Goal: Task Accomplishment & Management: Use online tool/utility

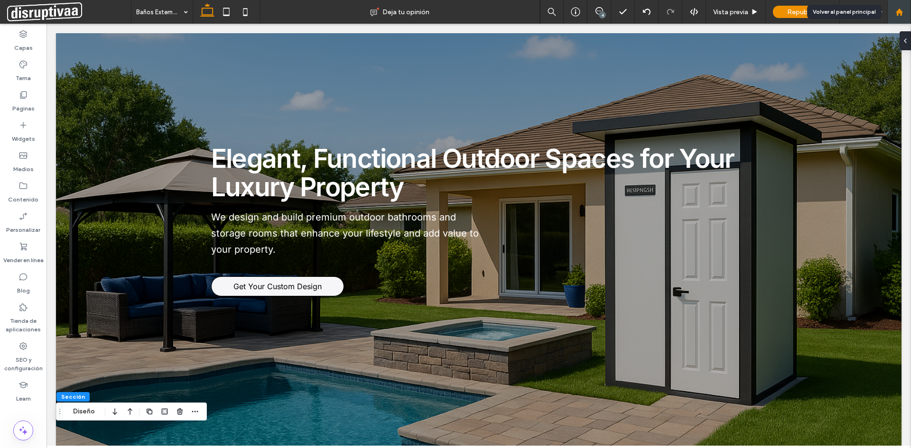
click at [905, 10] on div at bounding box center [899, 12] width 23 height 8
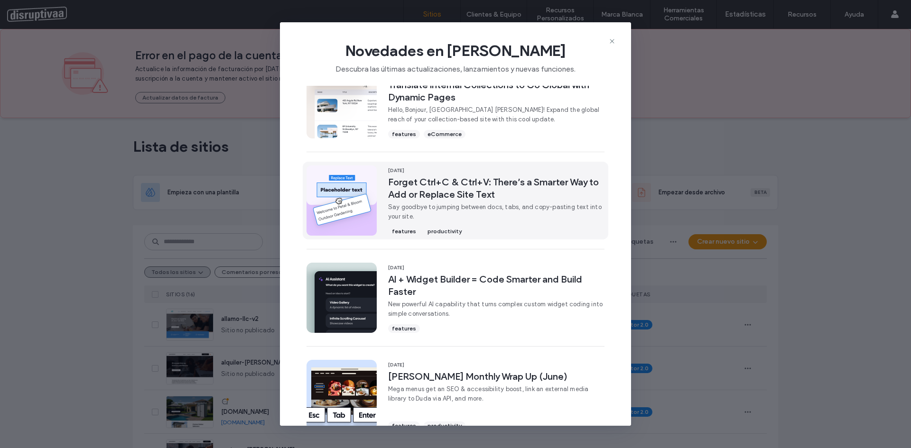
scroll to position [237, 0]
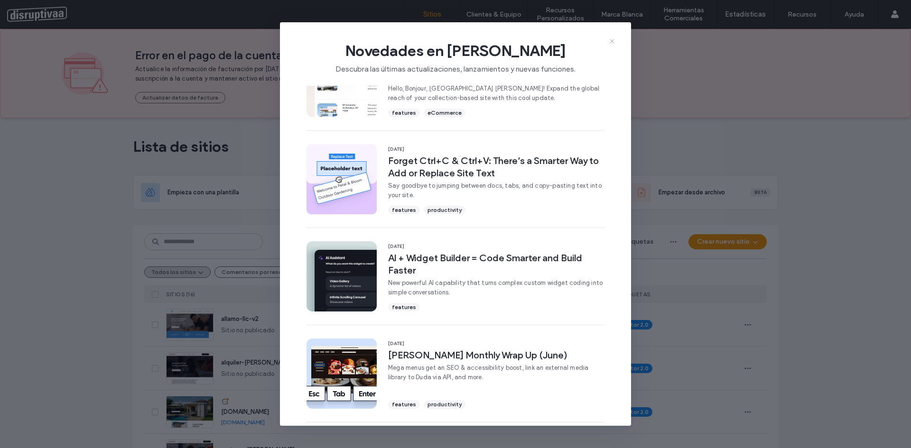
click at [612, 43] on icon at bounding box center [612, 41] width 8 height 8
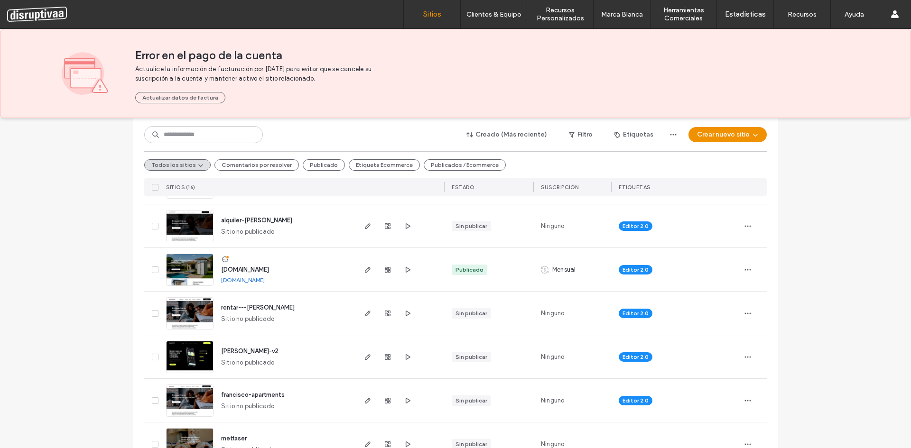
scroll to position [0, 0]
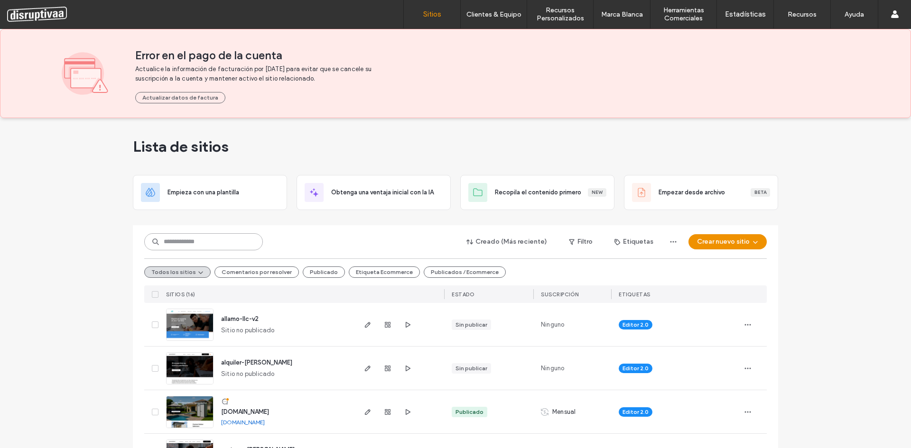
click at [186, 246] on input at bounding box center [203, 241] width 119 height 17
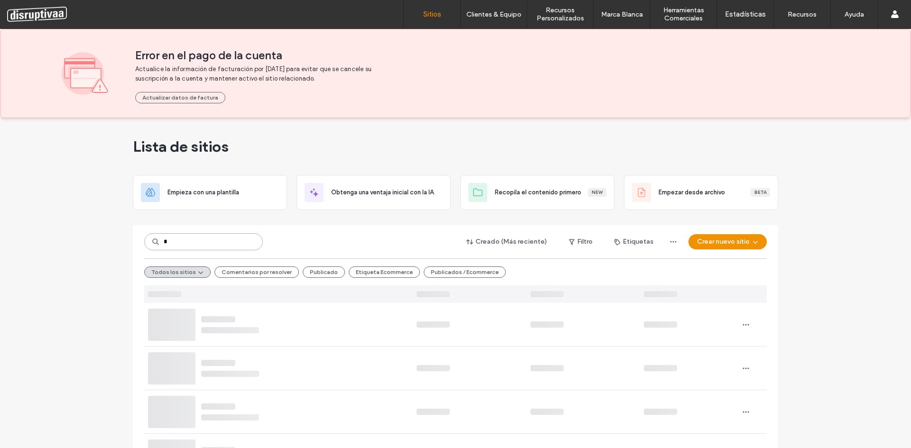
type input "*"
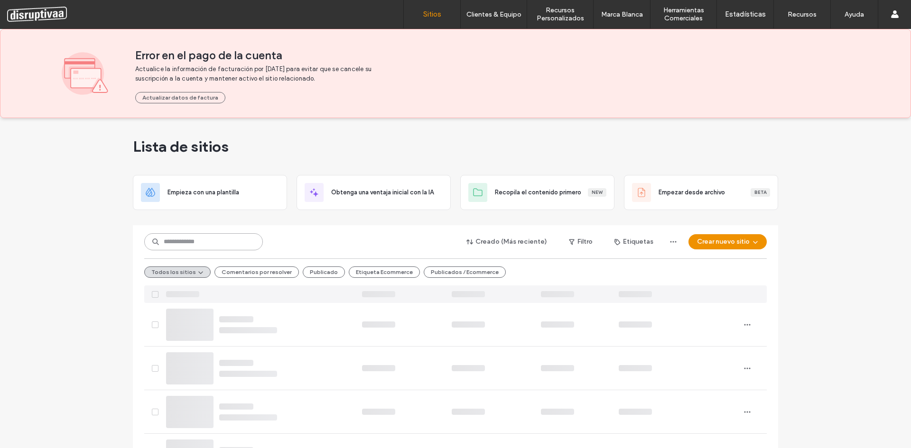
click at [194, 242] on input at bounding box center [203, 241] width 119 height 17
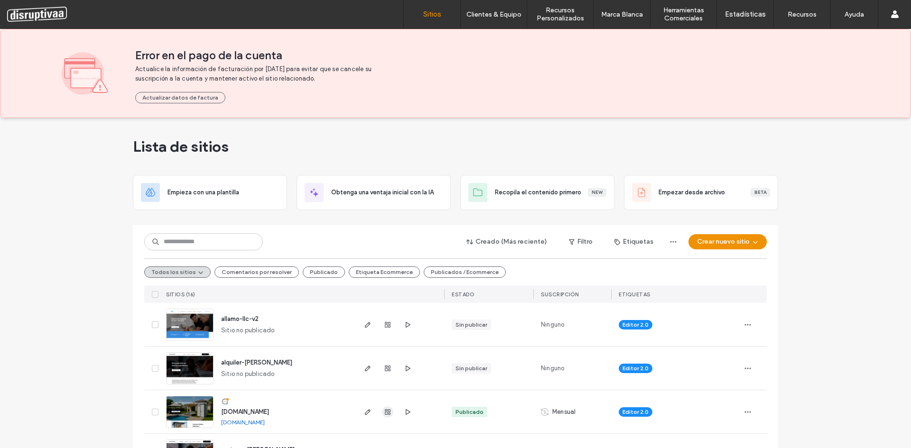
click at [385, 410] on use "button" at bounding box center [388, 412] width 6 height 6
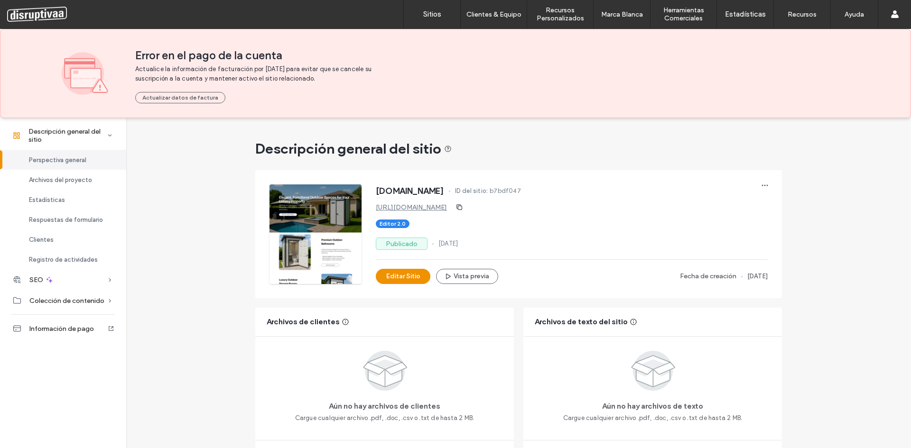
scroll to position [142, 0]
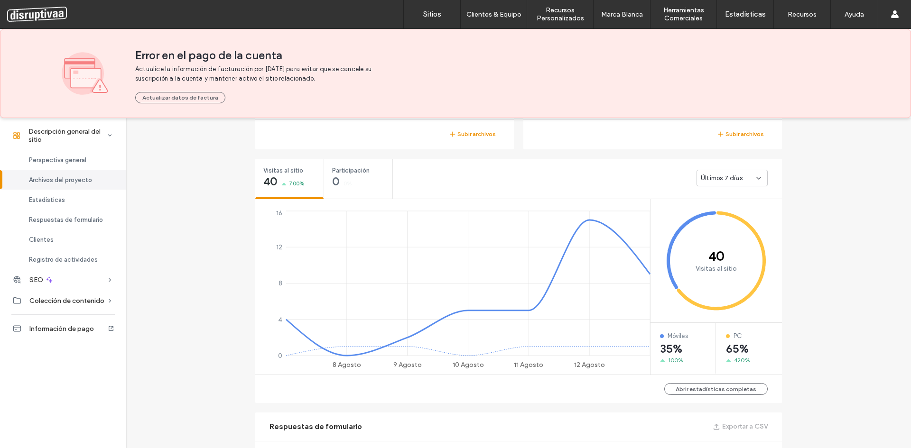
scroll to position [380, 0]
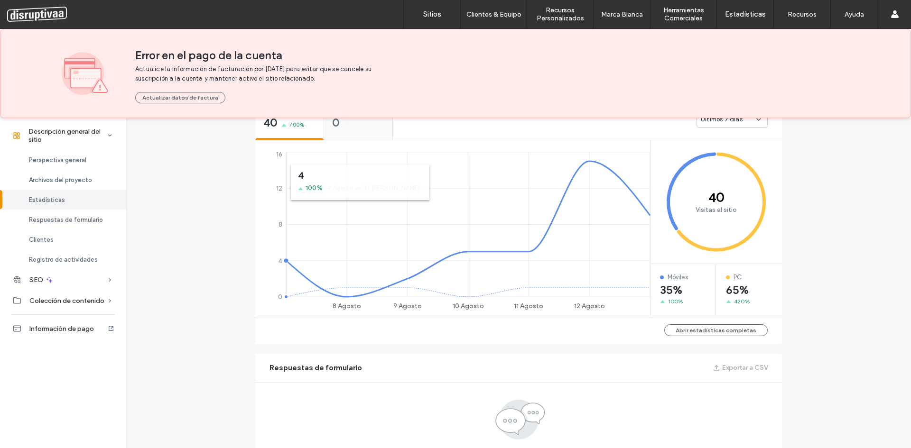
scroll to position [332, 0]
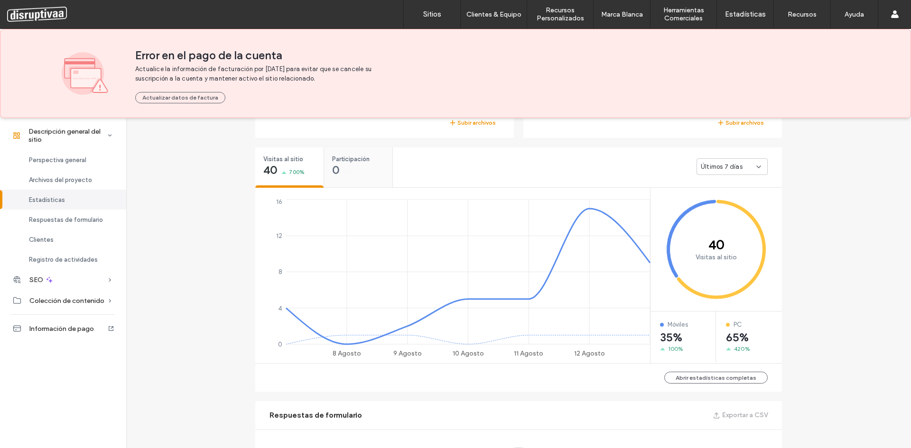
click at [343, 166] on div "0 0%" at bounding box center [342, 171] width 20 height 11
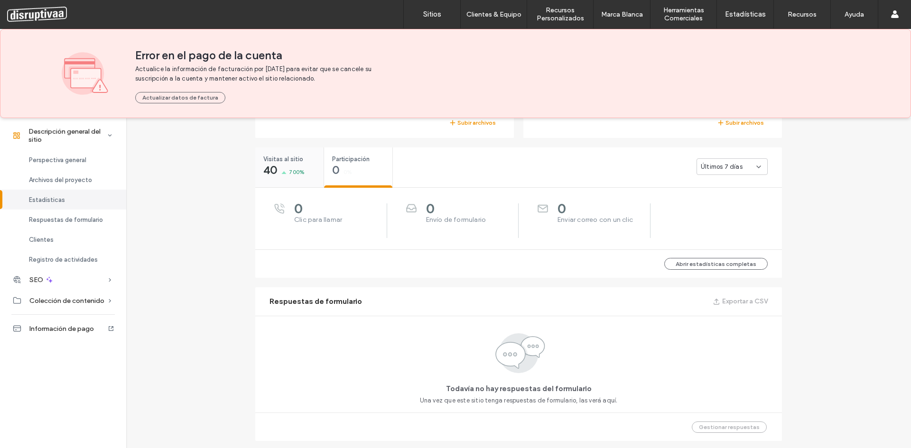
click at [290, 171] on span "700%" at bounding box center [297, 171] width 16 height 9
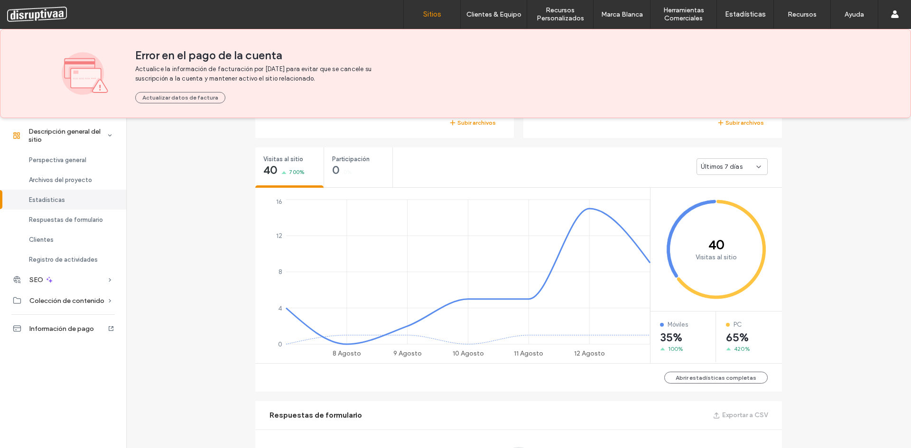
click at [425, 14] on label "Sitios" at bounding box center [432, 14] width 18 height 9
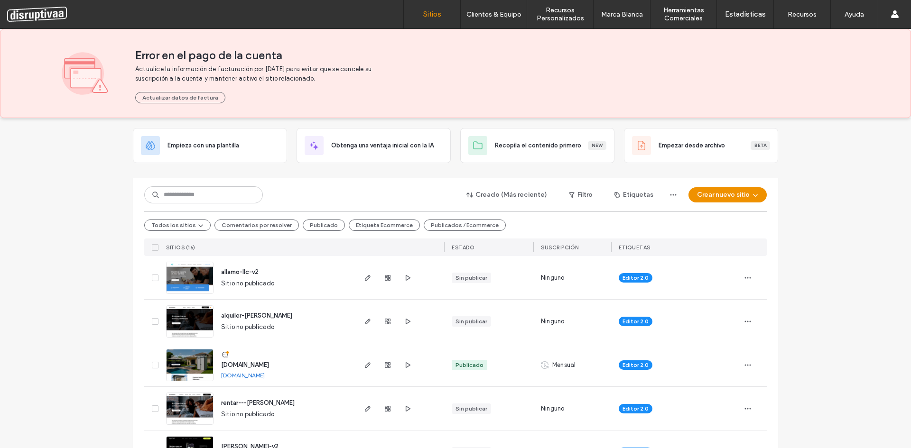
scroll to position [95, 0]
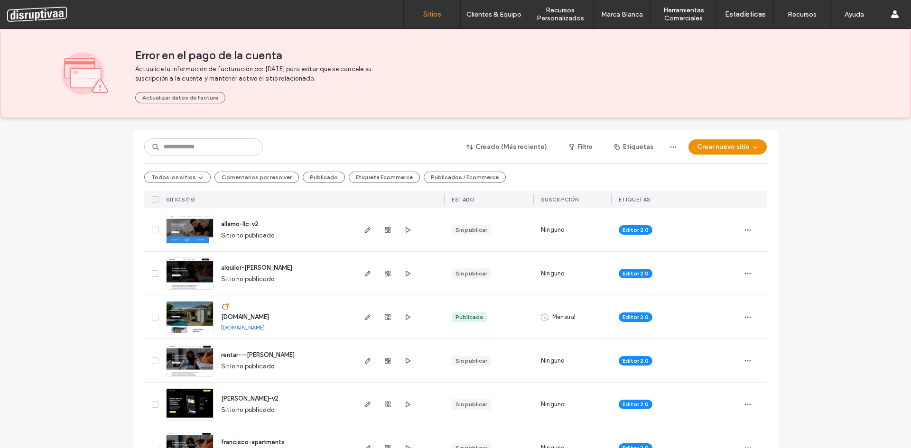
click at [265, 327] on link "[DOMAIN_NAME]" at bounding box center [243, 328] width 44 height 8
click at [384, 316] on icon "button" at bounding box center [388, 318] width 8 height 8
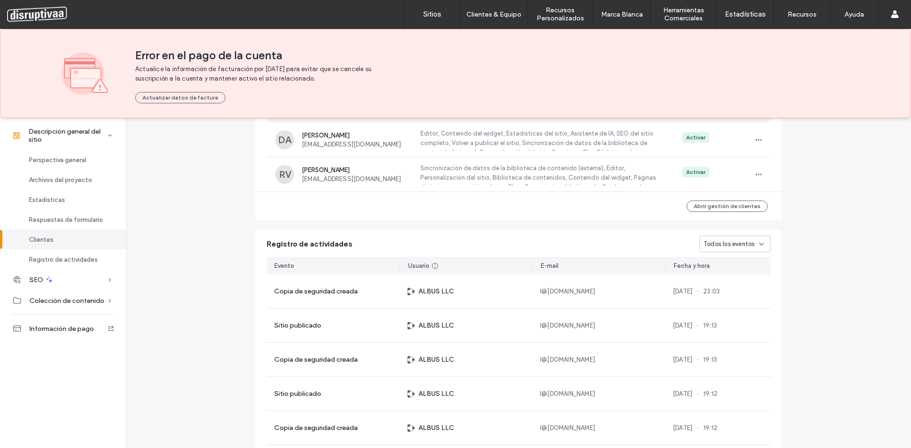
scroll to position [759, 0]
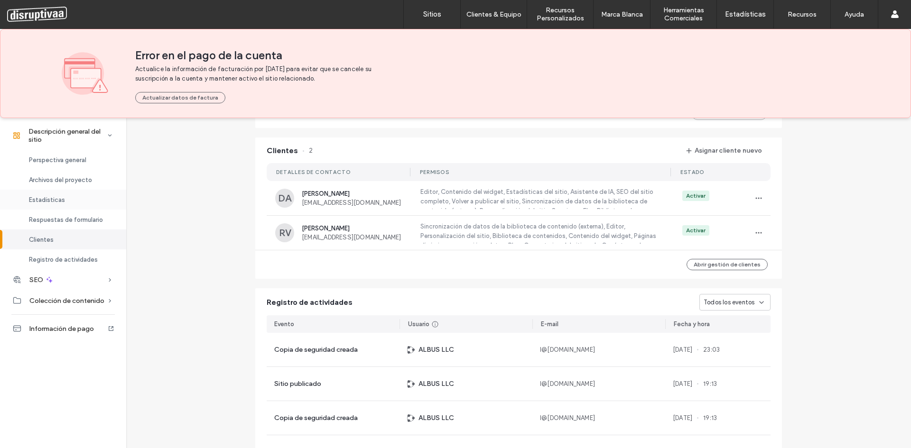
click at [54, 196] on span "Estadísticas" at bounding box center [47, 199] width 36 height 7
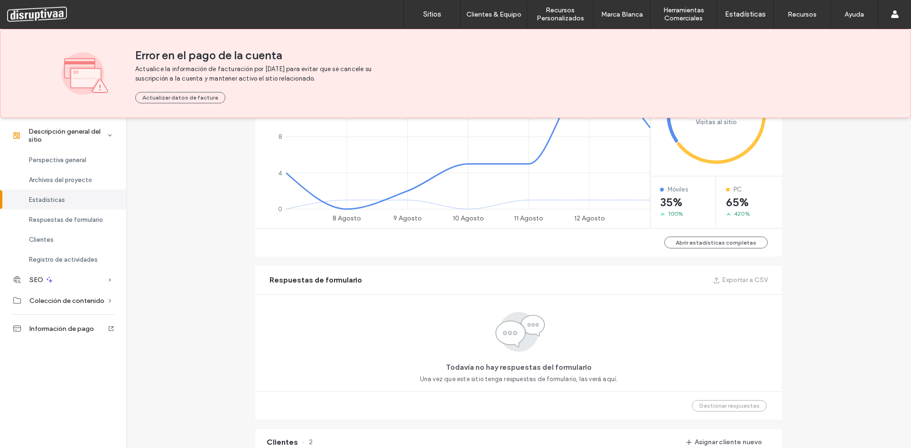
scroll to position [446, 0]
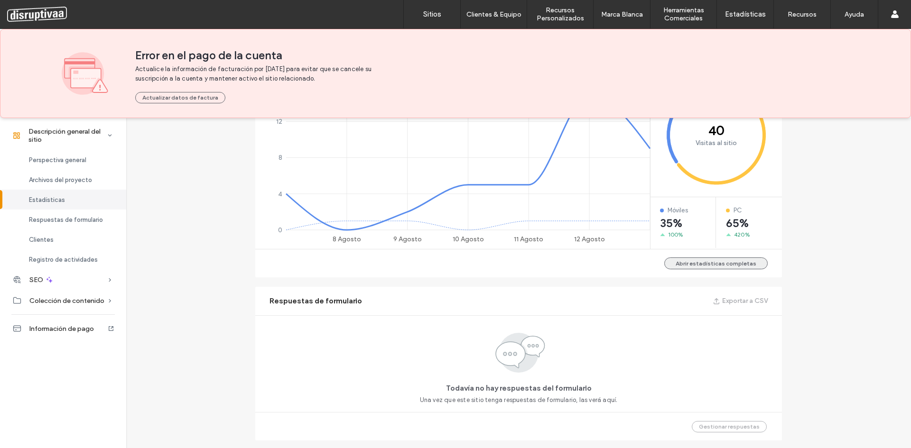
click at [703, 268] on button "Abrir estadísticas completas" at bounding box center [715, 264] width 103 height 12
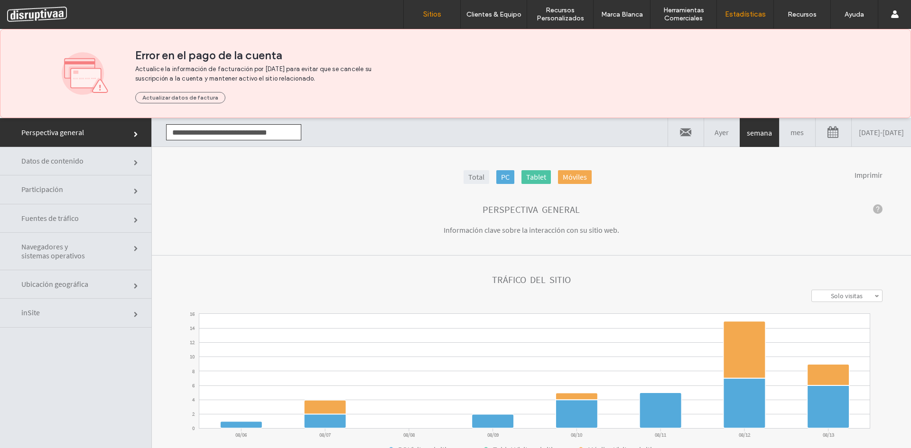
drag, startPoint x: 420, startPoint y: 7, endPoint x: 428, endPoint y: 13, distance: 10.4
click at [420, 7] on link "Sitios" at bounding box center [432, 14] width 56 height 28
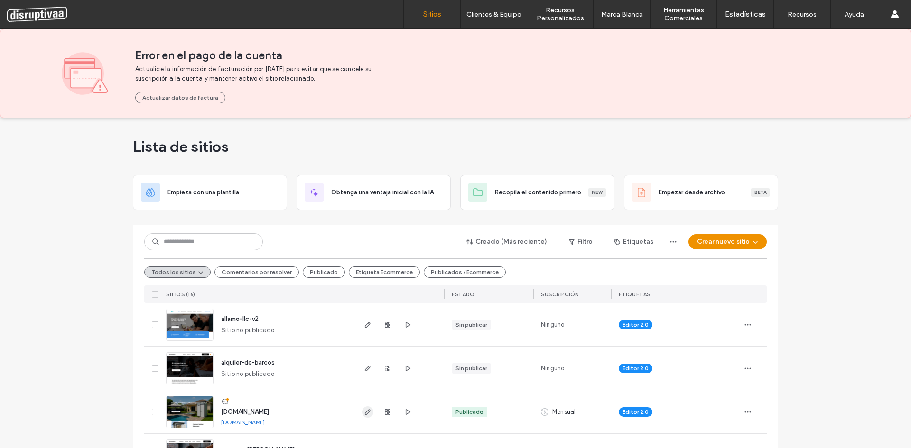
click at [370, 412] on span "button" at bounding box center [367, 412] width 11 height 11
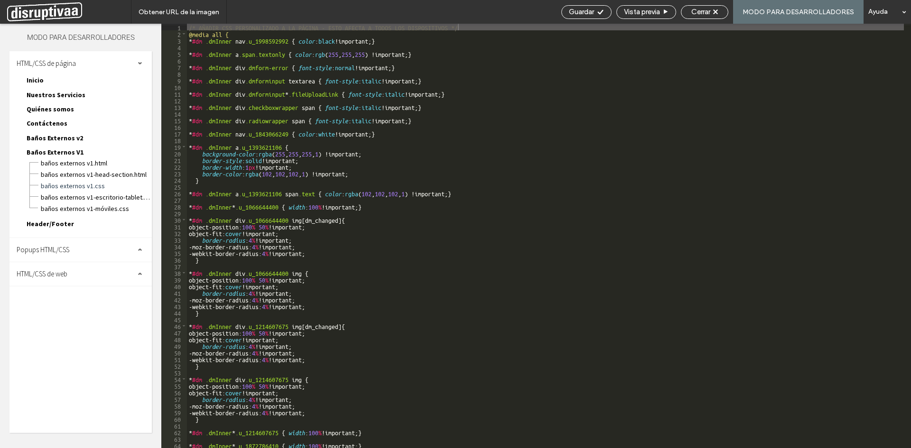
drag, startPoint x: 56, startPoint y: 274, endPoint x: 74, endPoint y: 280, distance: 18.9
click at [56, 275] on span "HTML/CSS de web" at bounding box center [42, 273] width 51 height 9
click at [71, 306] on span "body-end.html" at bounding box center [98, 303] width 108 height 9
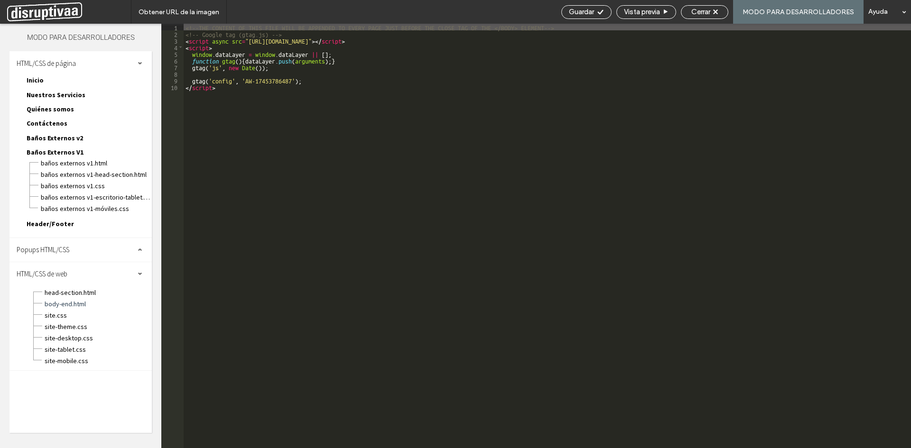
click at [231, 91] on div "<!--THE CONTENT OF THIS FILE WILL BE APPENDED TO EVERY PAGE JUST BEFORE THE CLO…" at bounding box center [547, 243] width 727 height 438
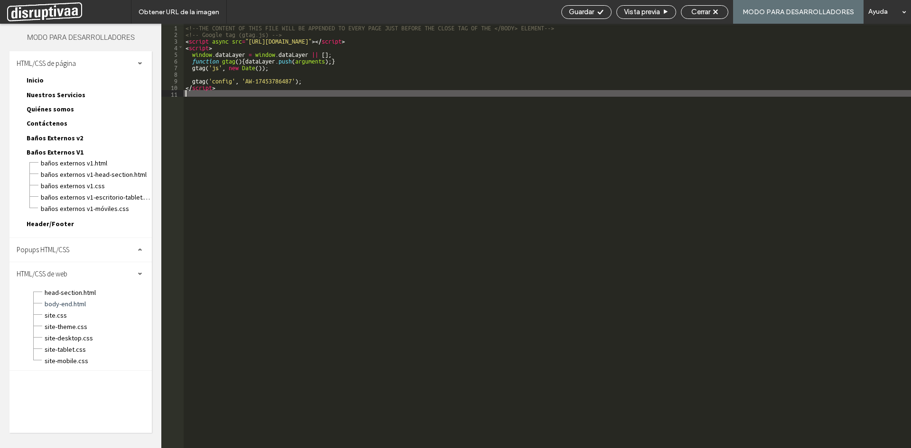
type textarea "**"
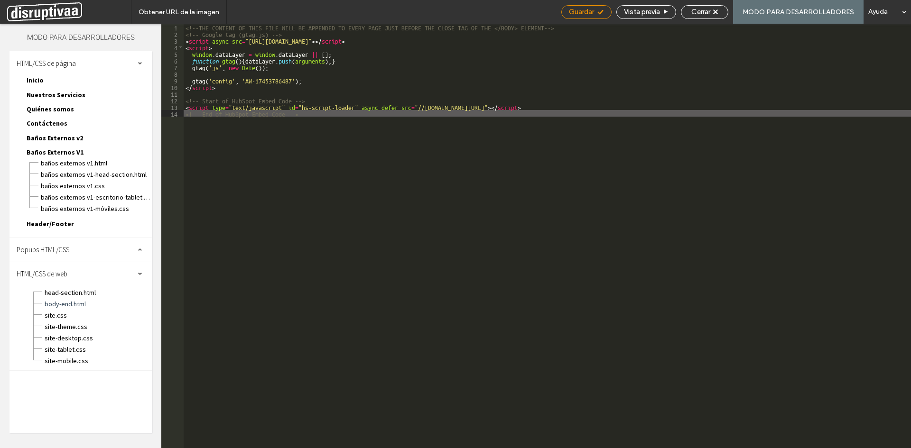
click at [591, 9] on span "Guardar" at bounding box center [581, 12] width 25 height 9
click at [715, 10] on div "Cerrar" at bounding box center [704, 12] width 46 height 9
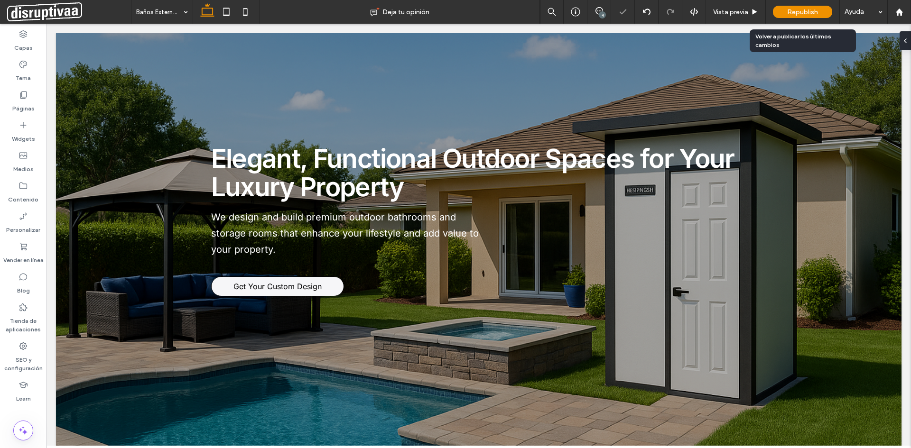
click at [808, 16] on span "Republish" at bounding box center [802, 12] width 31 height 8
